Goal: Browse casually

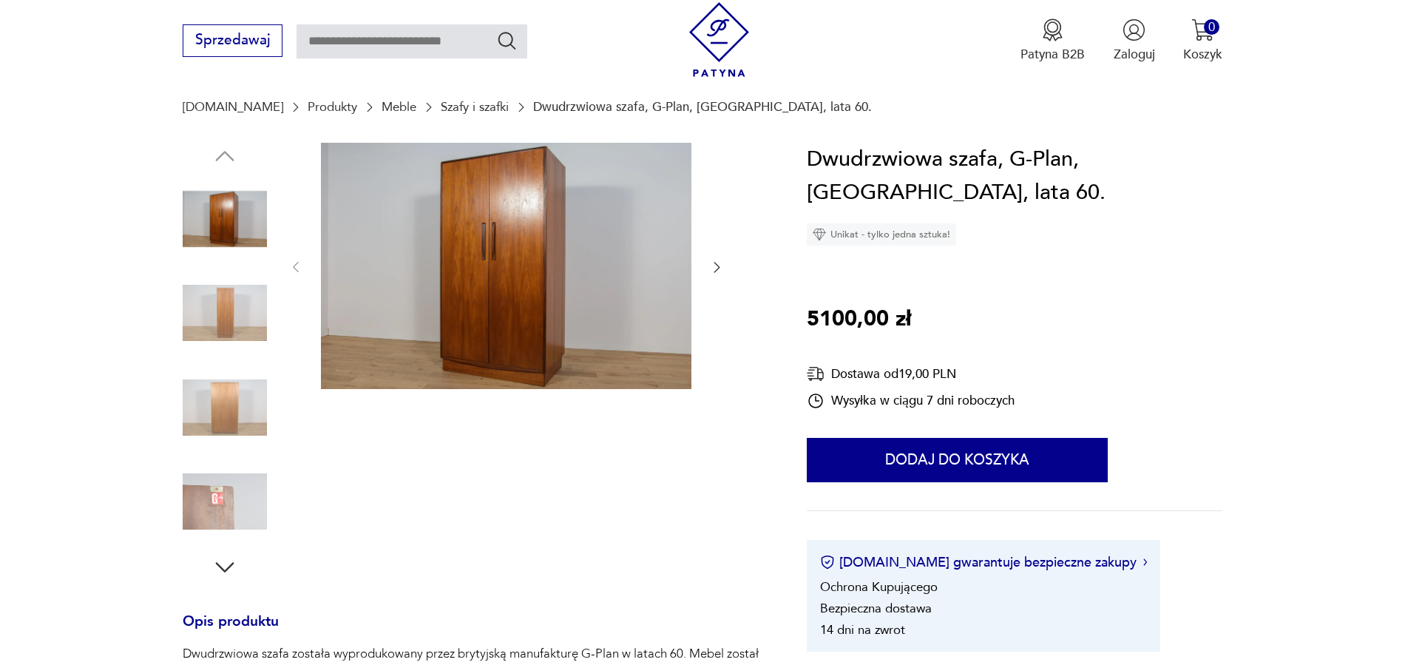
scroll to position [162, 0]
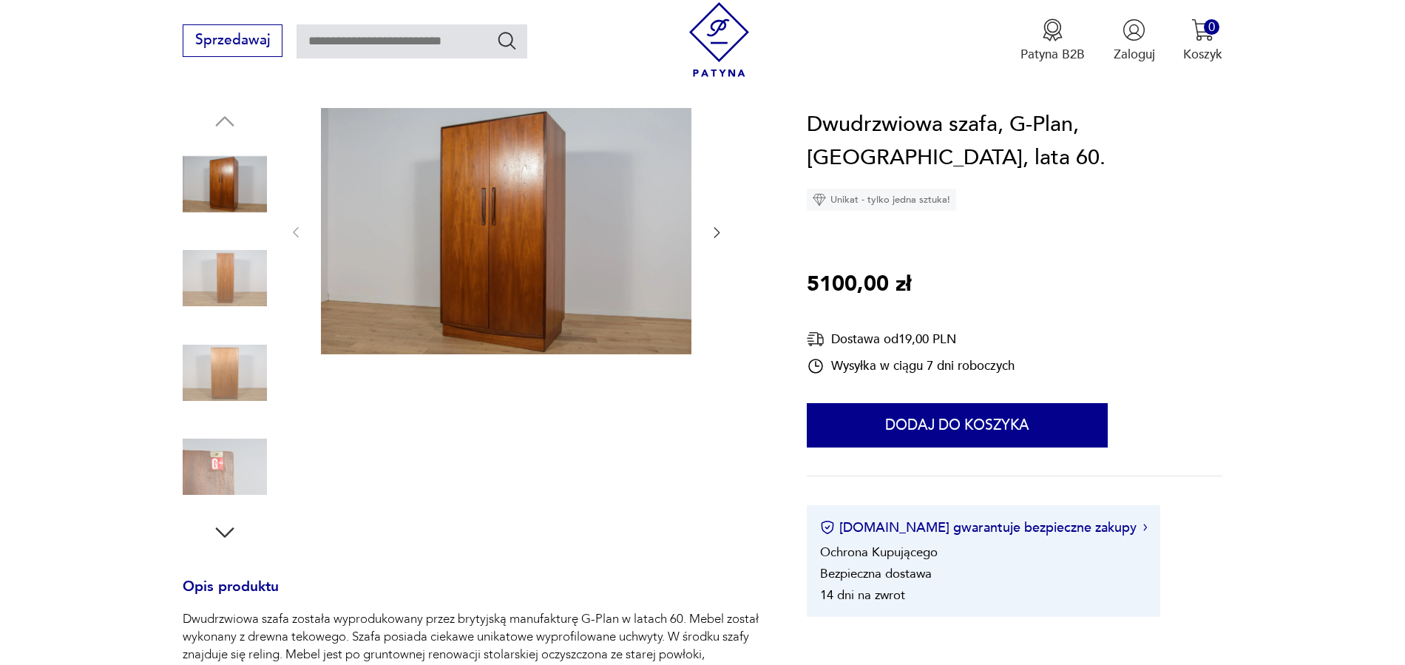
click at [229, 284] on img at bounding box center [225, 278] width 84 height 84
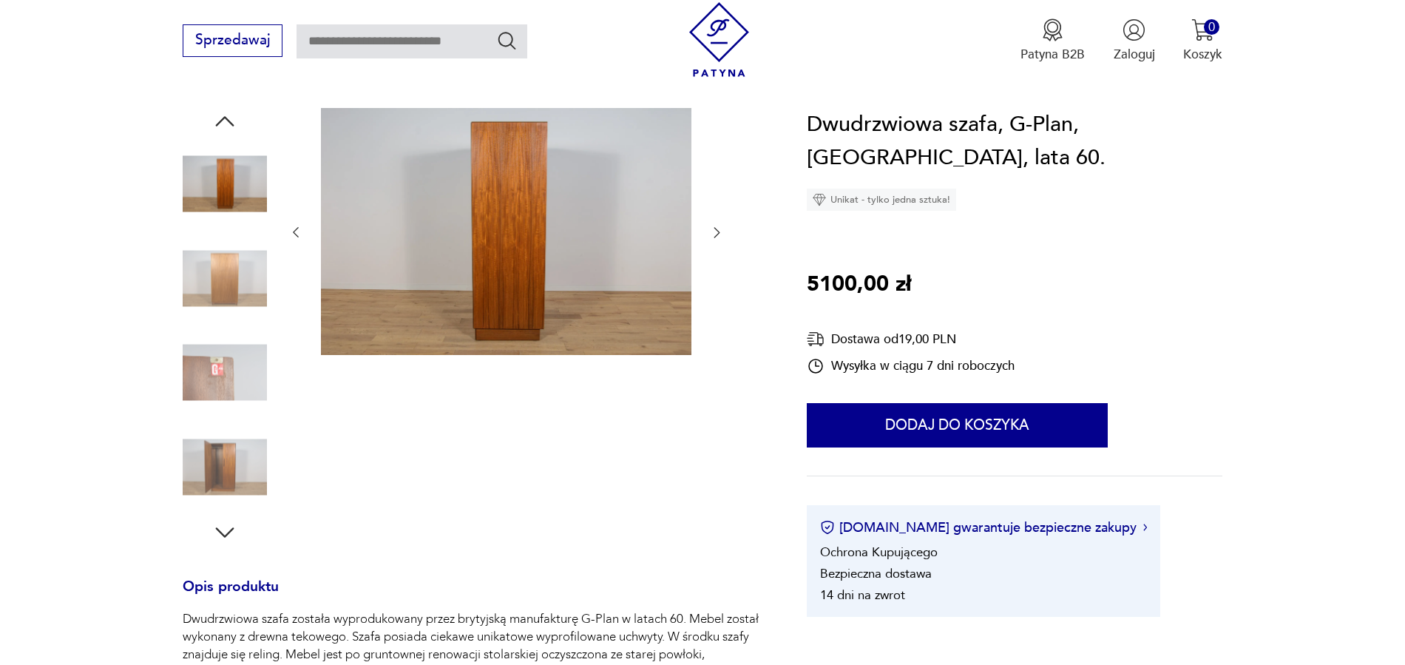
click at [226, 369] on img at bounding box center [225, 373] width 84 height 84
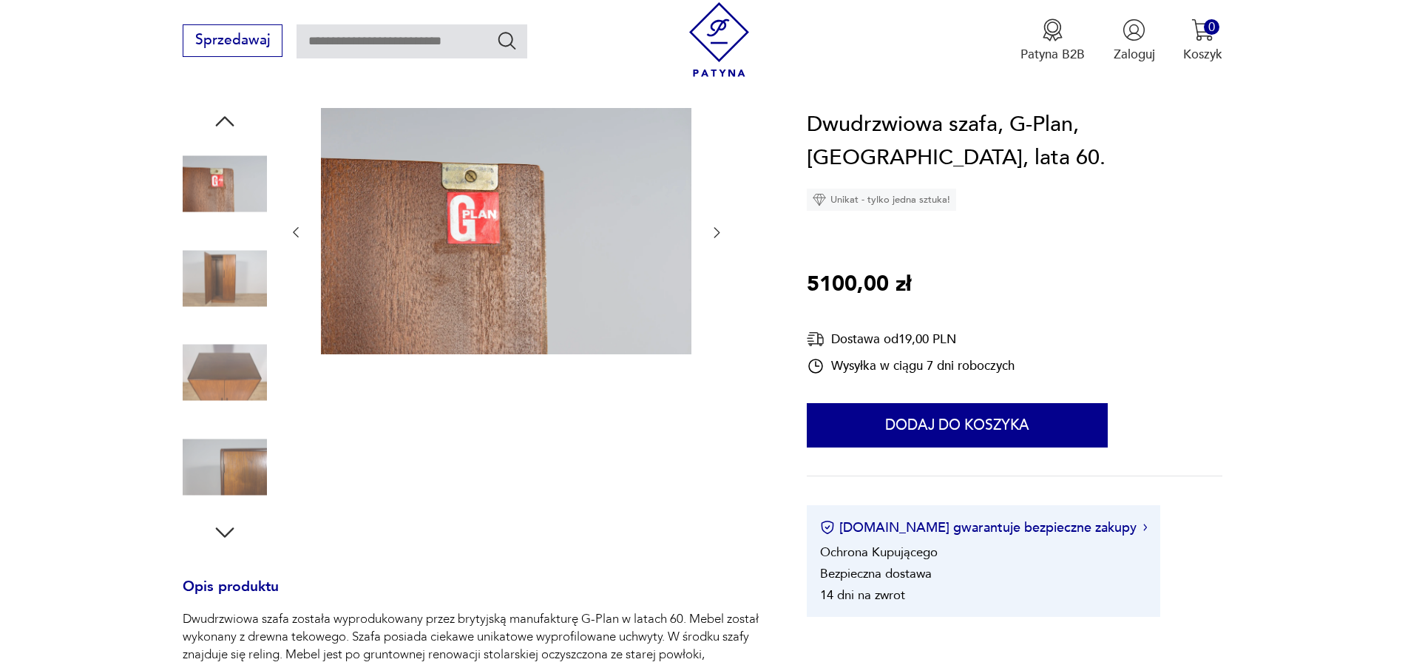
click at [224, 394] on img at bounding box center [225, 373] width 84 height 84
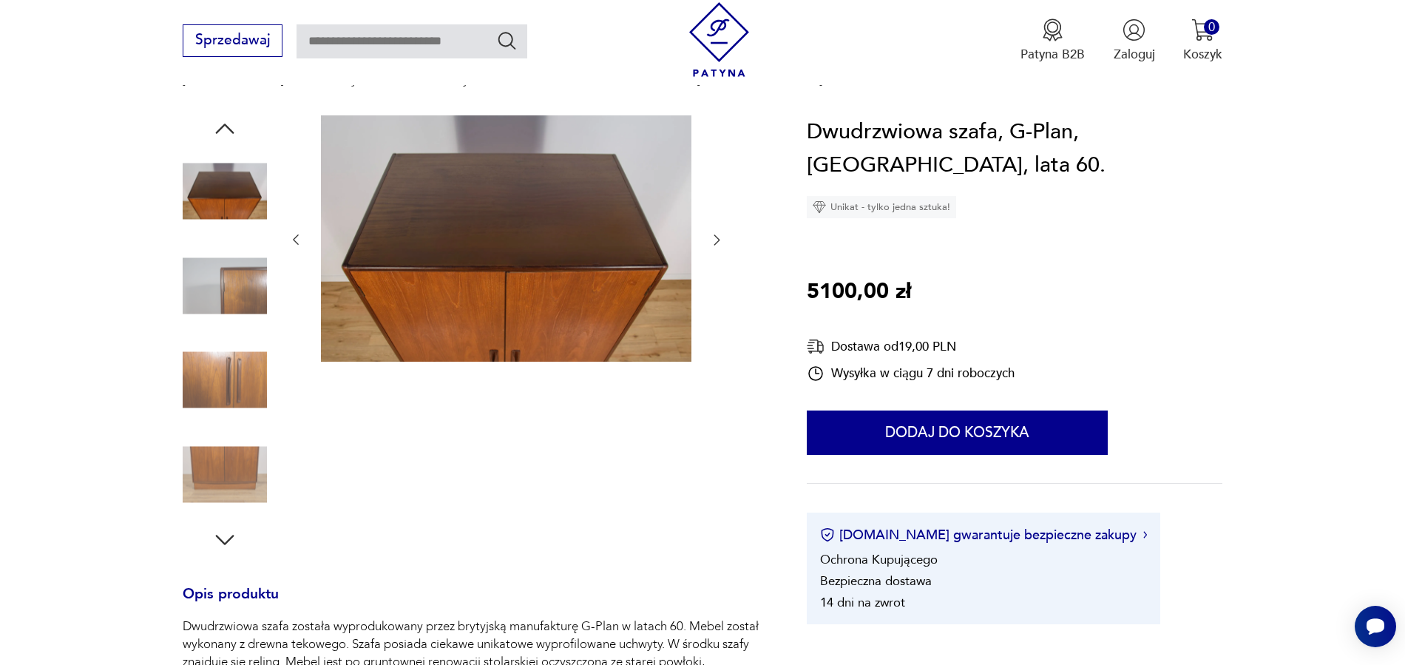
scroll to position [154, 0]
click at [226, 384] on img at bounding box center [225, 380] width 84 height 84
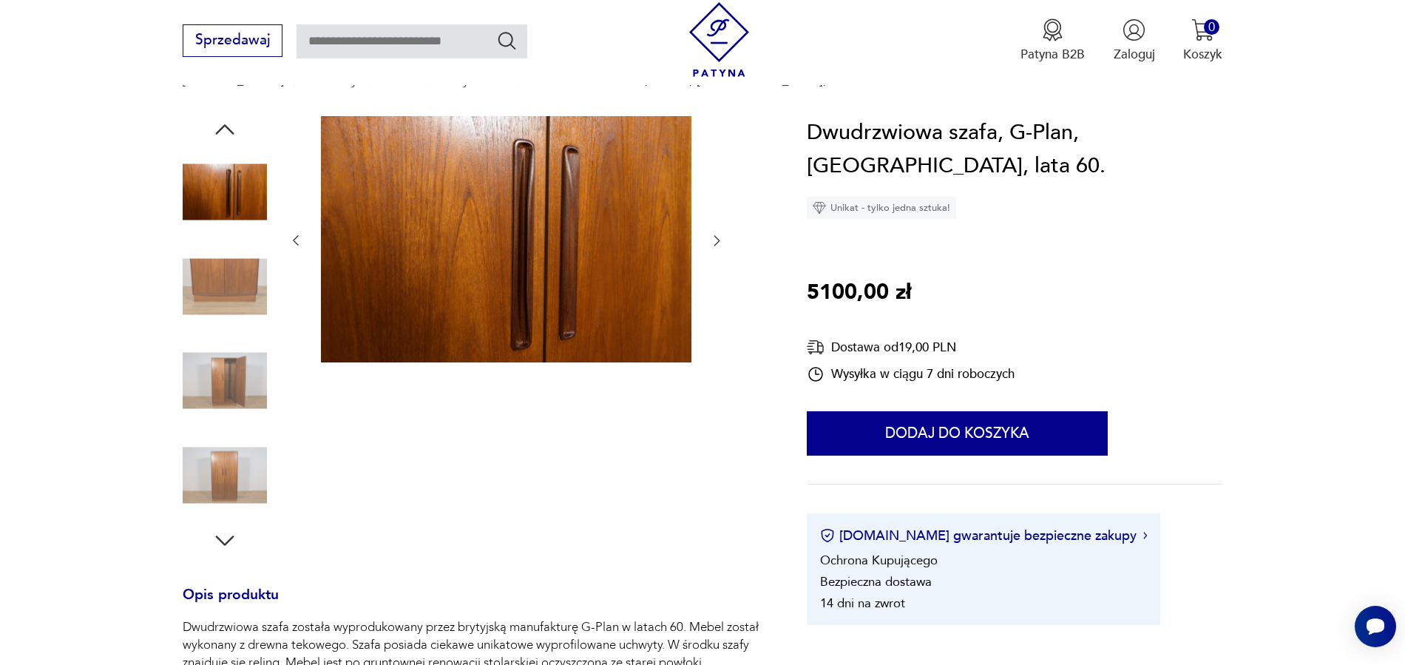
click at [225, 379] on img at bounding box center [225, 381] width 84 height 84
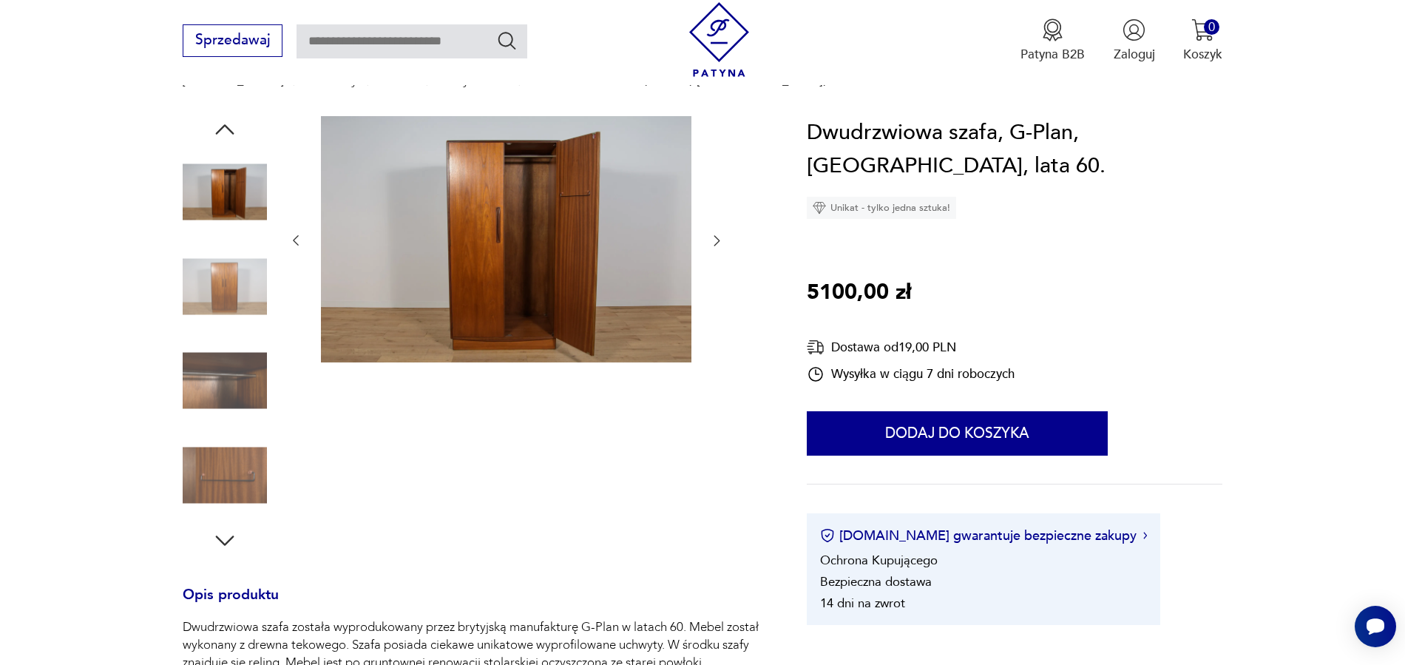
click at [229, 492] on img at bounding box center [225, 475] width 84 height 84
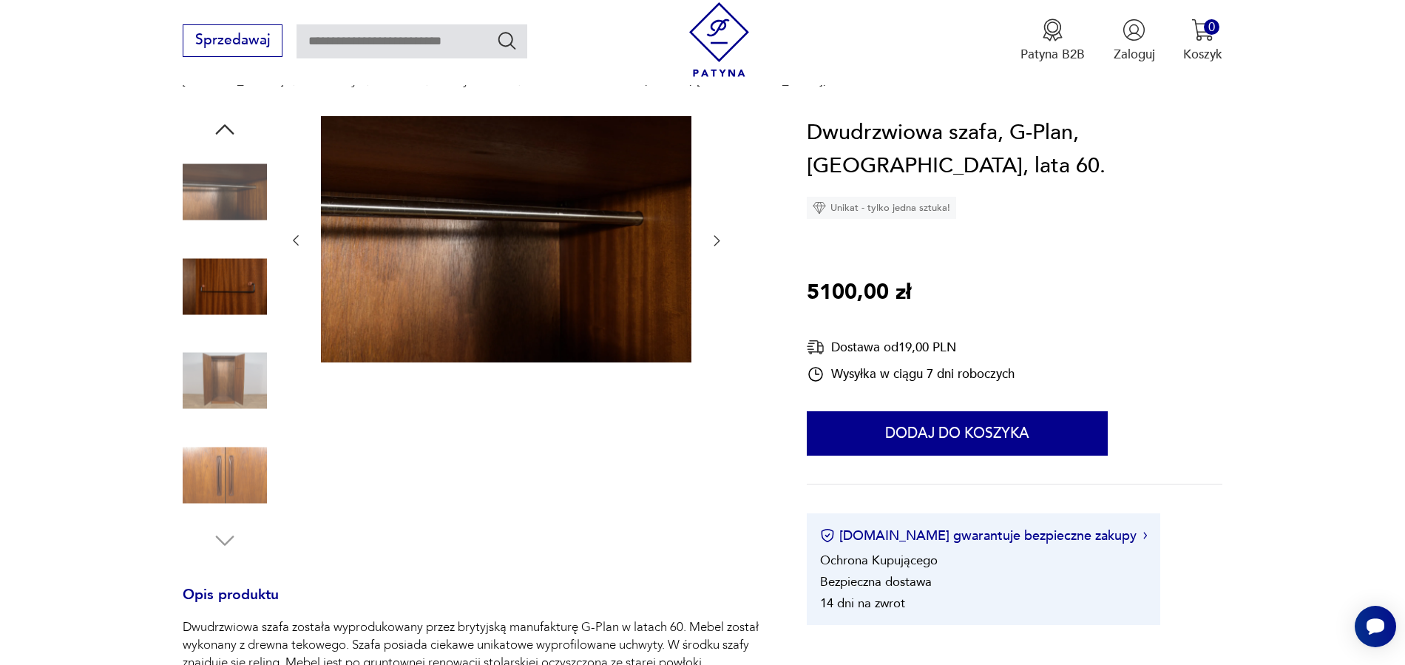
click at [239, 200] on img at bounding box center [225, 192] width 84 height 84
click at [217, 290] on img at bounding box center [225, 286] width 84 height 84
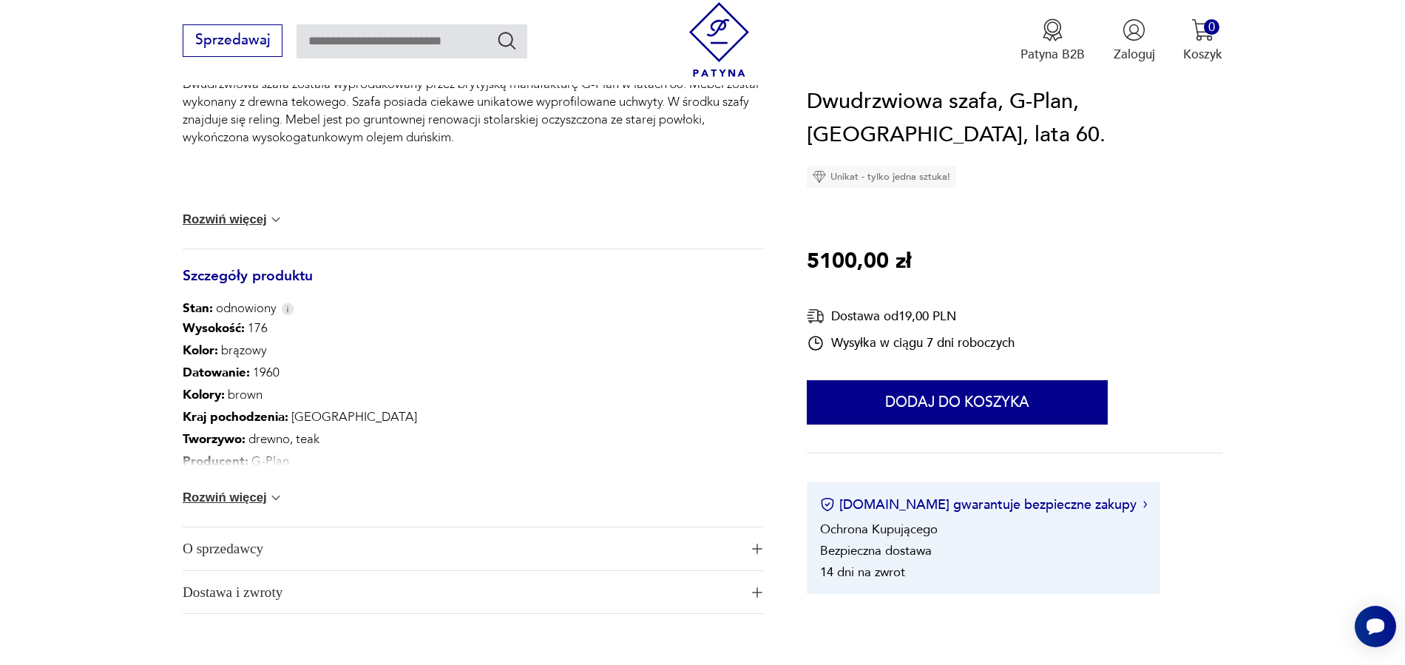
click at [257, 498] on button "Rozwiń więcej" at bounding box center [233, 497] width 101 height 15
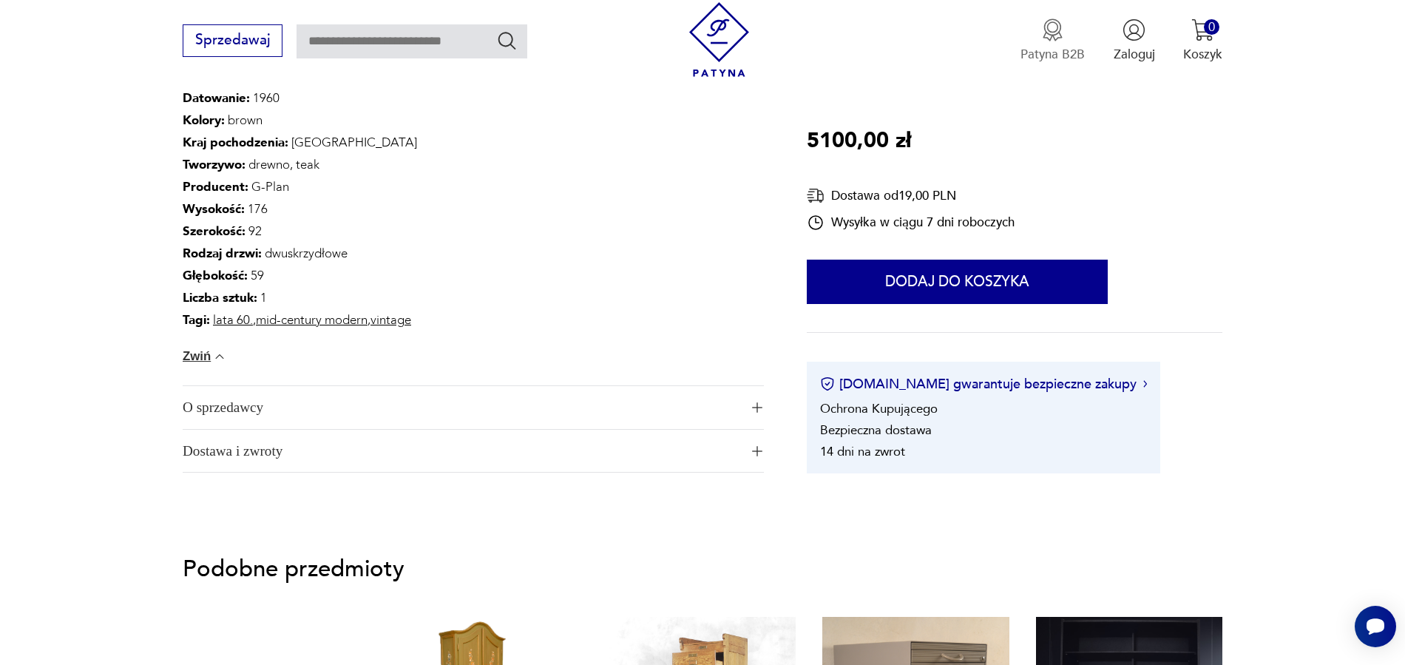
scroll to position [966, 0]
